Goal: Task Accomplishment & Management: Use online tool/utility

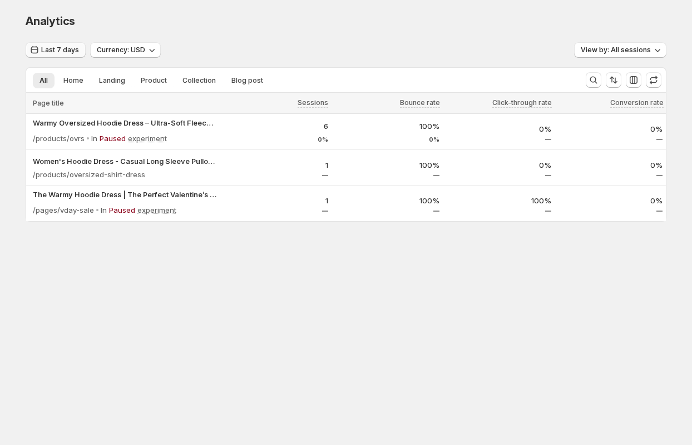
click at [64, 49] on span "Last 7 days" at bounding box center [60, 50] width 38 height 9
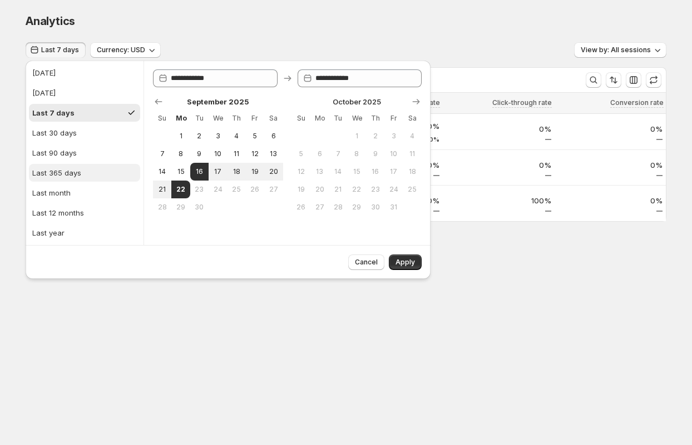
click at [61, 170] on div "Last 365 days" at bounding box center [56, 172] width 49 height 11
type input "**********"
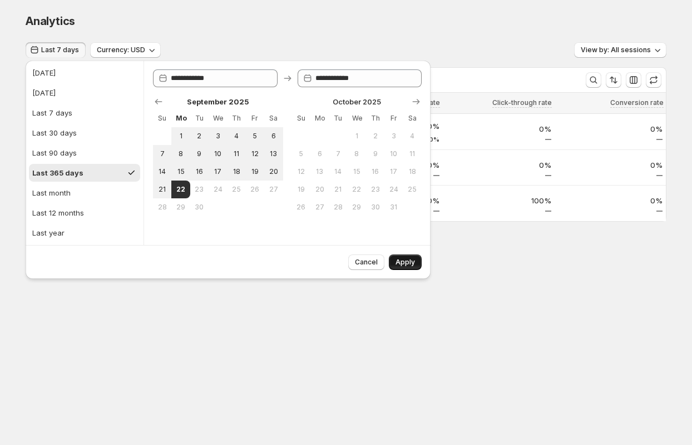
click at [395, 259] on button "Apply" at bounding box center [405, 263] width 33 height 16
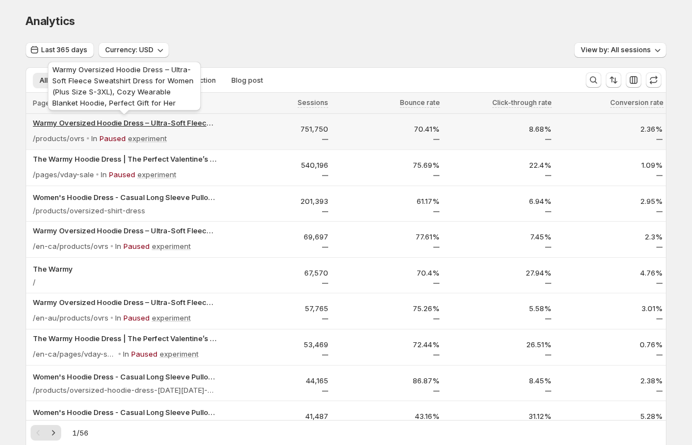
click at [190, 124] on p "Warmy Oversized Hoodie Dress – Ultra-Soft Fleece Sweatshirt Dress for Women (Pl…" at bounding box center [124, 122] width 183 height 11
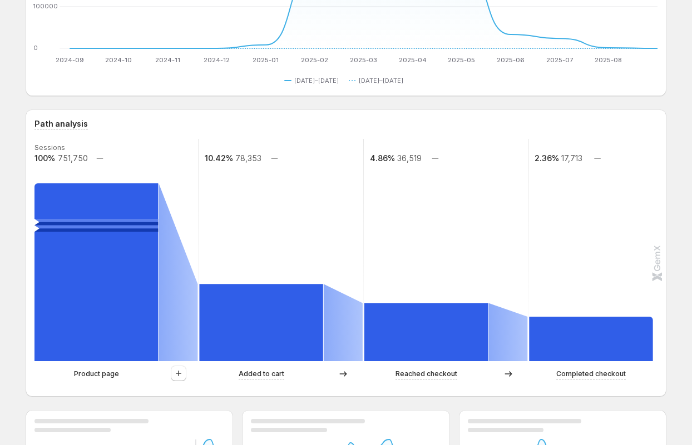
scroll to position [65, 0]
